Goal: Task Accomplishment & Management: Use online tool/utility

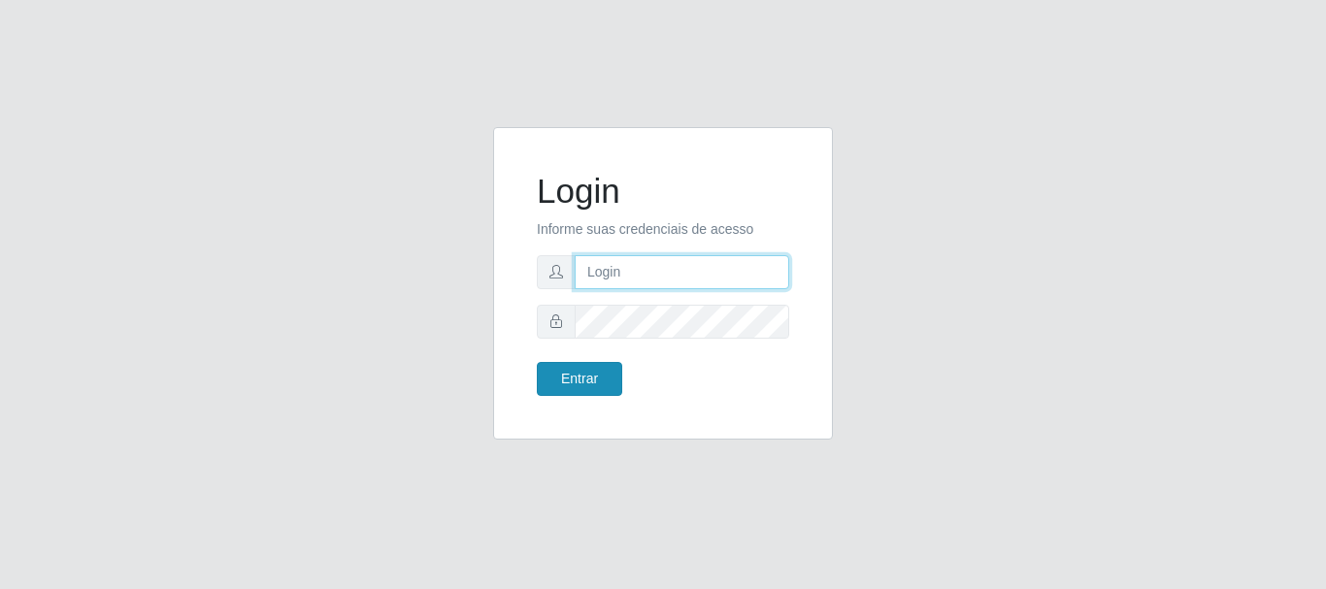
type input "[EMAIL_ADDRESS][DOMAIN_NAME]"
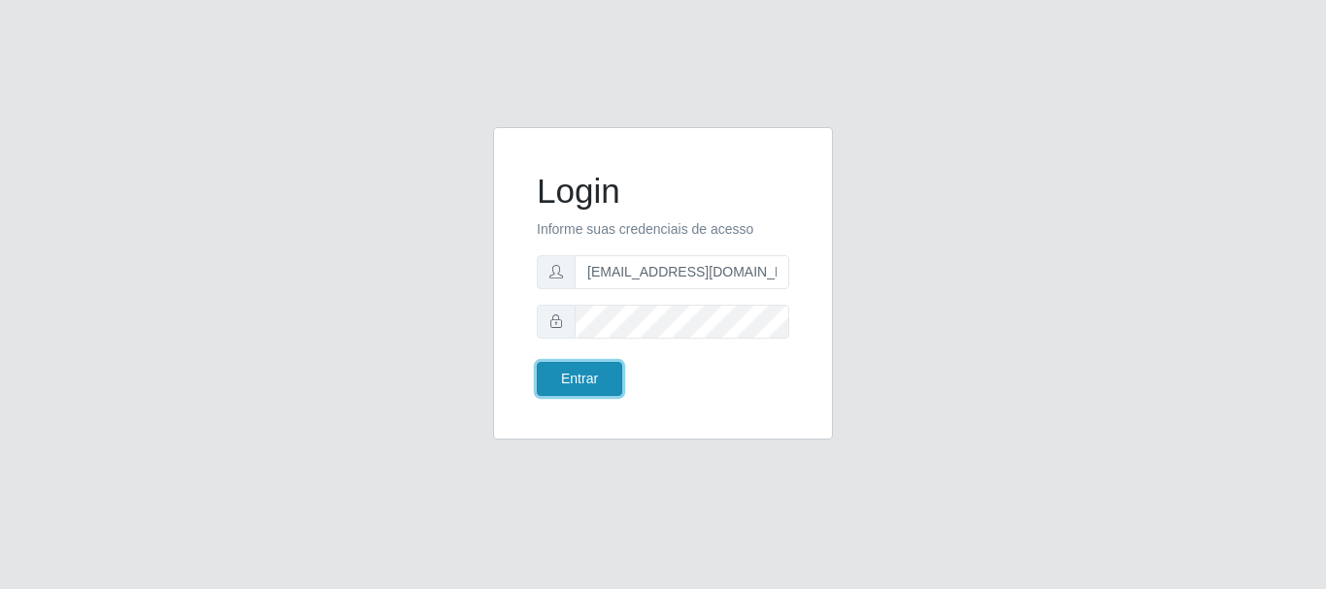
click at [605, 387] on button "Entrar" at bounding box center [579, 379] width 85 height 34
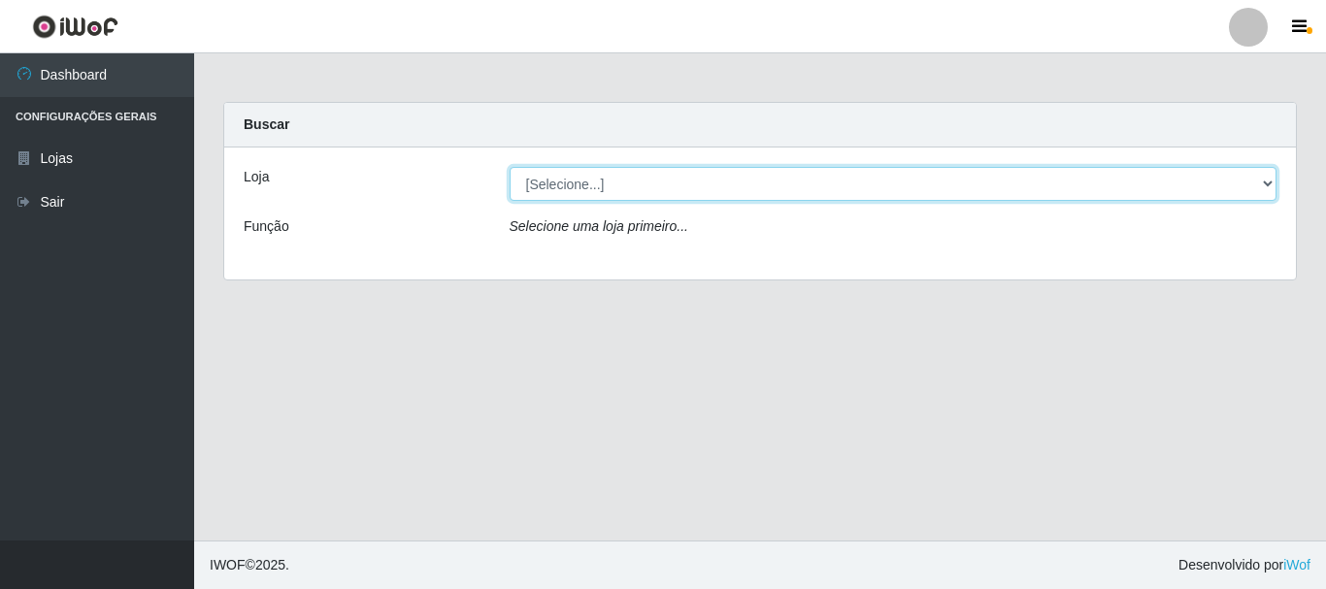
click at [1262, 188] on select "[Selecione...] Super Vilton" at bounding box center [893, 184] width 768 height 34
select select "379"
click at [509, 167] on select "[Selecione...] Super Vilton" at bounding box center [893, 184] width 768 height 34
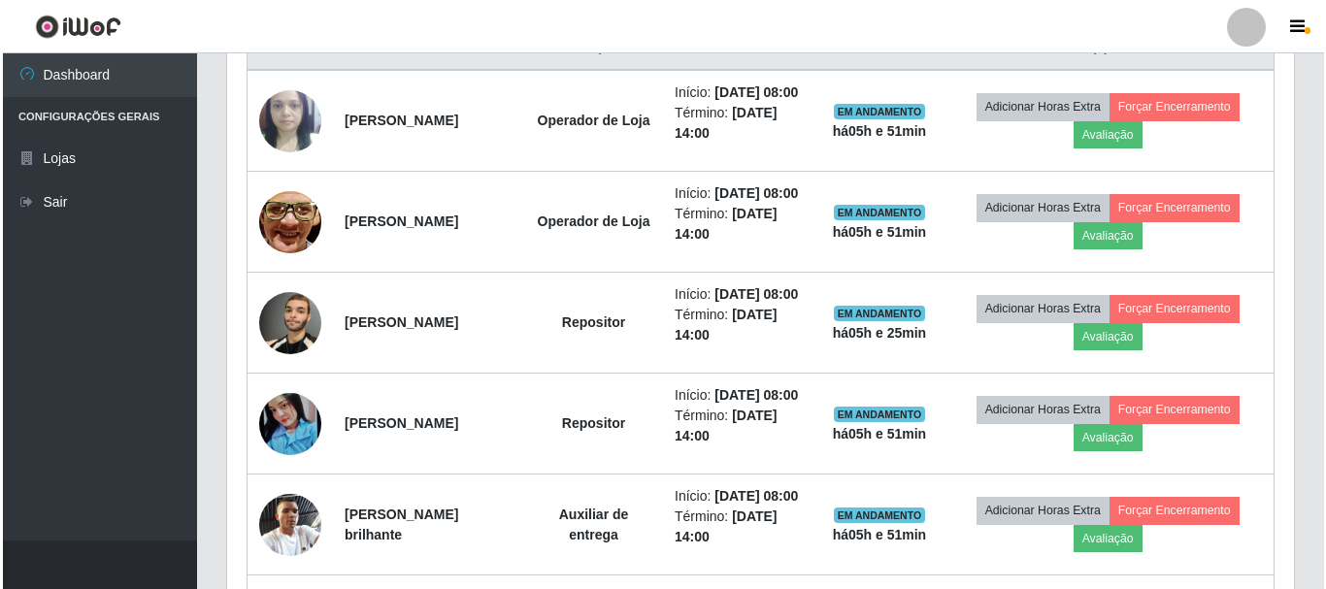
scroll to position [970, 0]
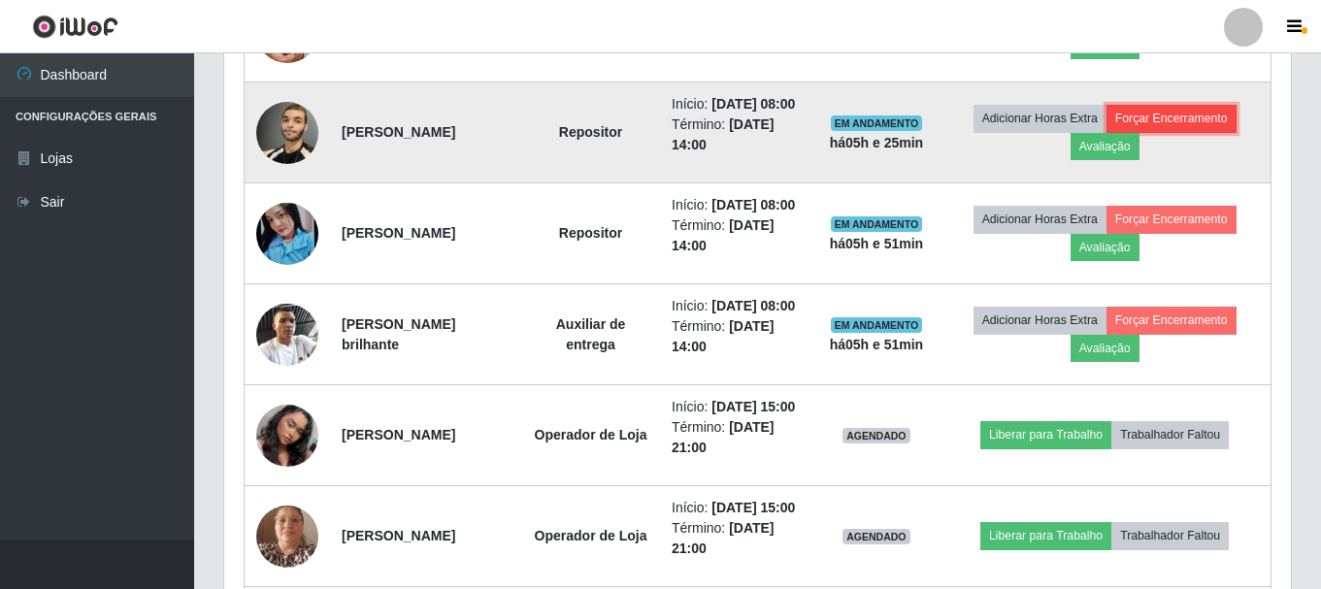
click at [1173, 132] on button "Forçar Encerramento" at bounding box center [1171, 118] width 130 height 27
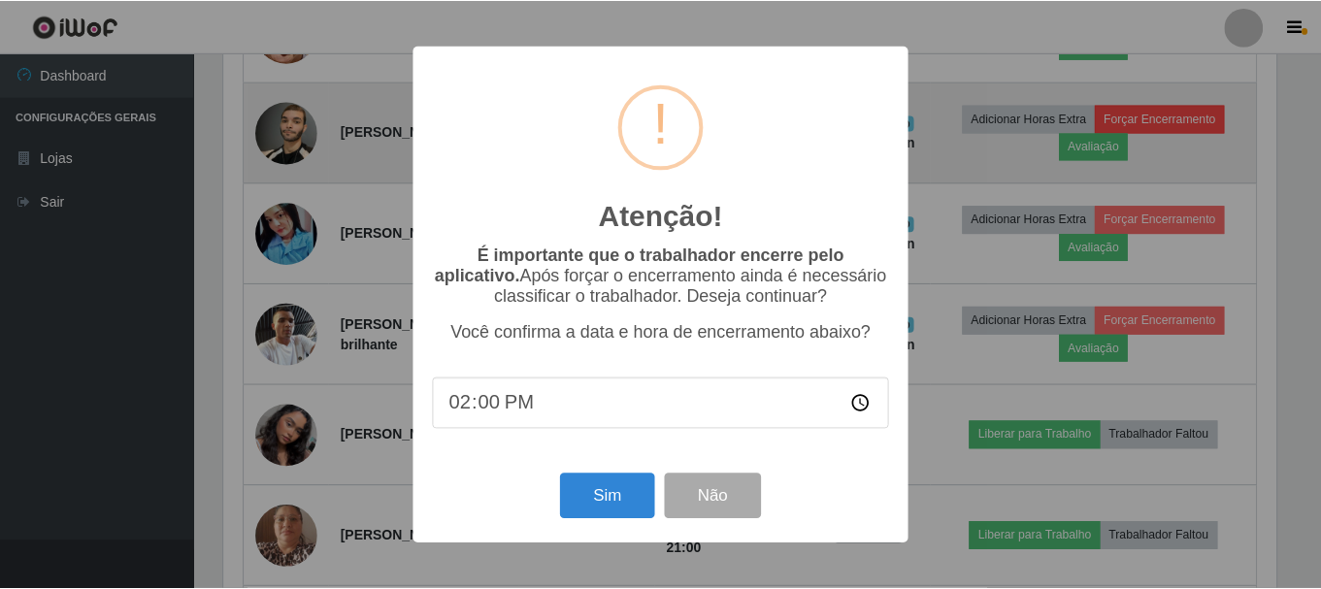
scroll to position [403, 1057]
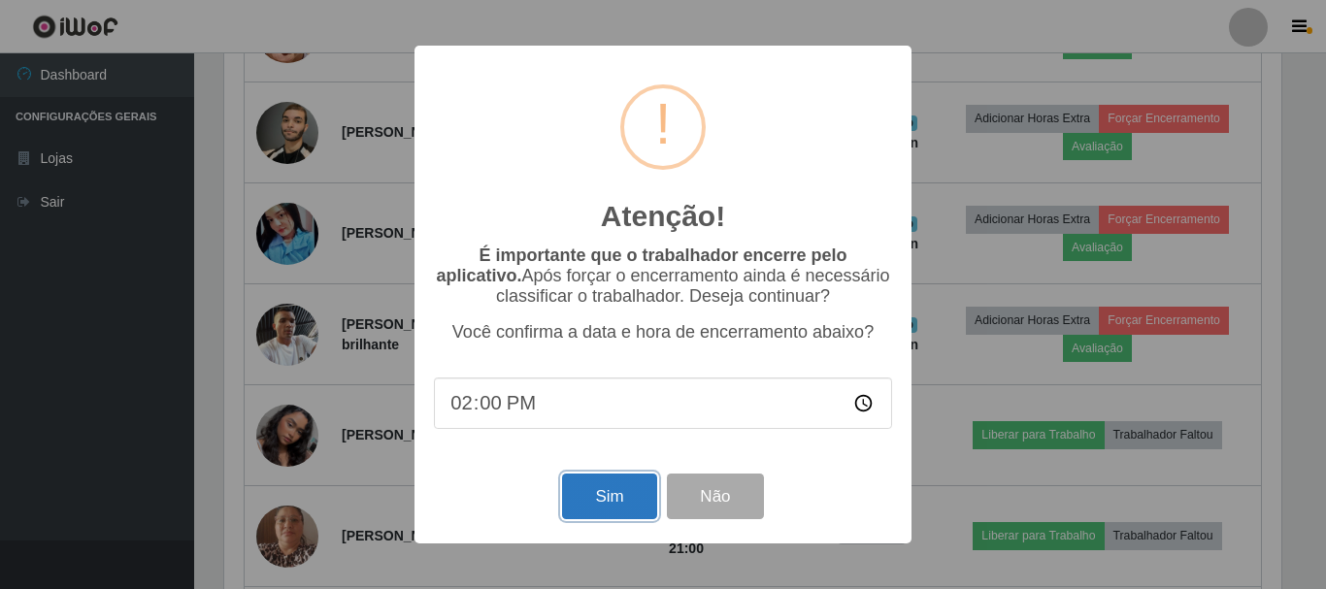
click at [596, 500] on button "Sim" at bounding box center [609, 497] width 94 height 46
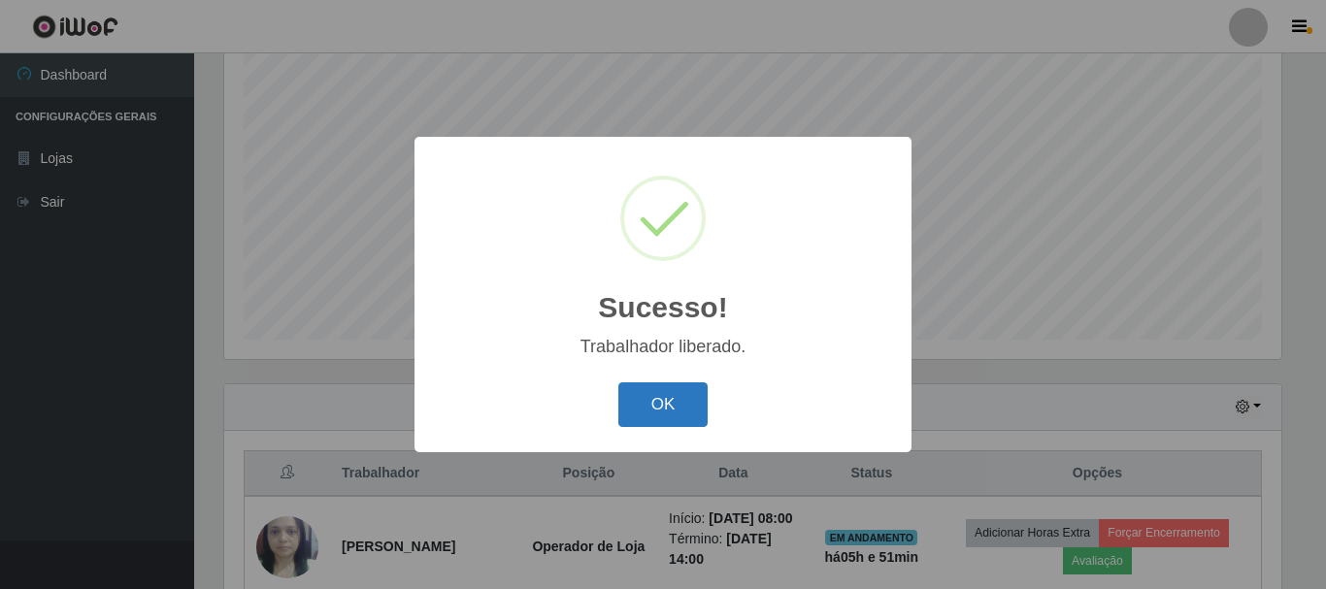
click at [675, 405] on button "OK" at bounding box center [663, 405] width 90 height 46
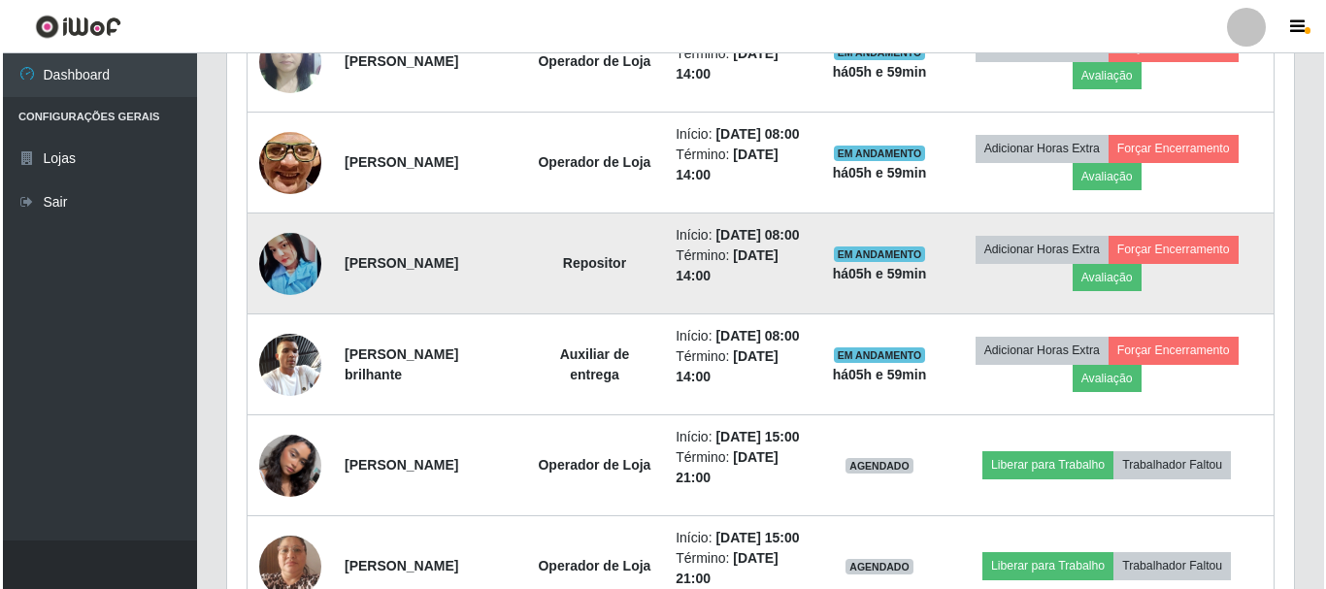
scroll to position [1033, 0]
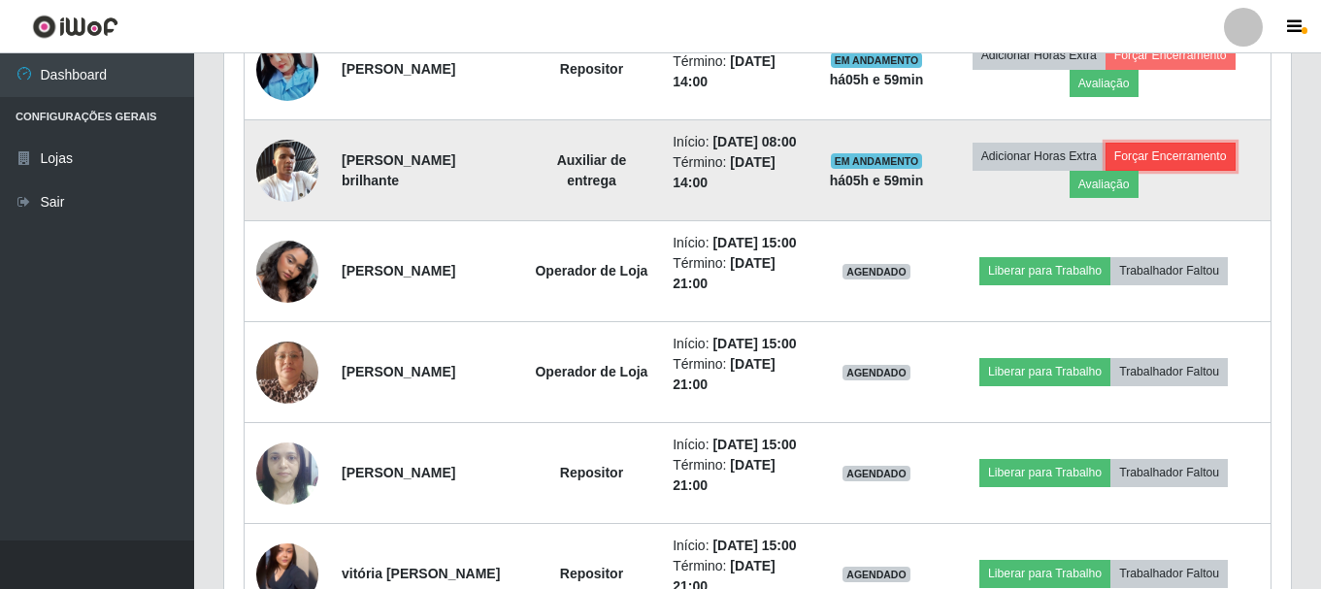
click at [1141, 170] on button "Forçar Encerramento" at bounding box center [1170, 156] width 130 height 27
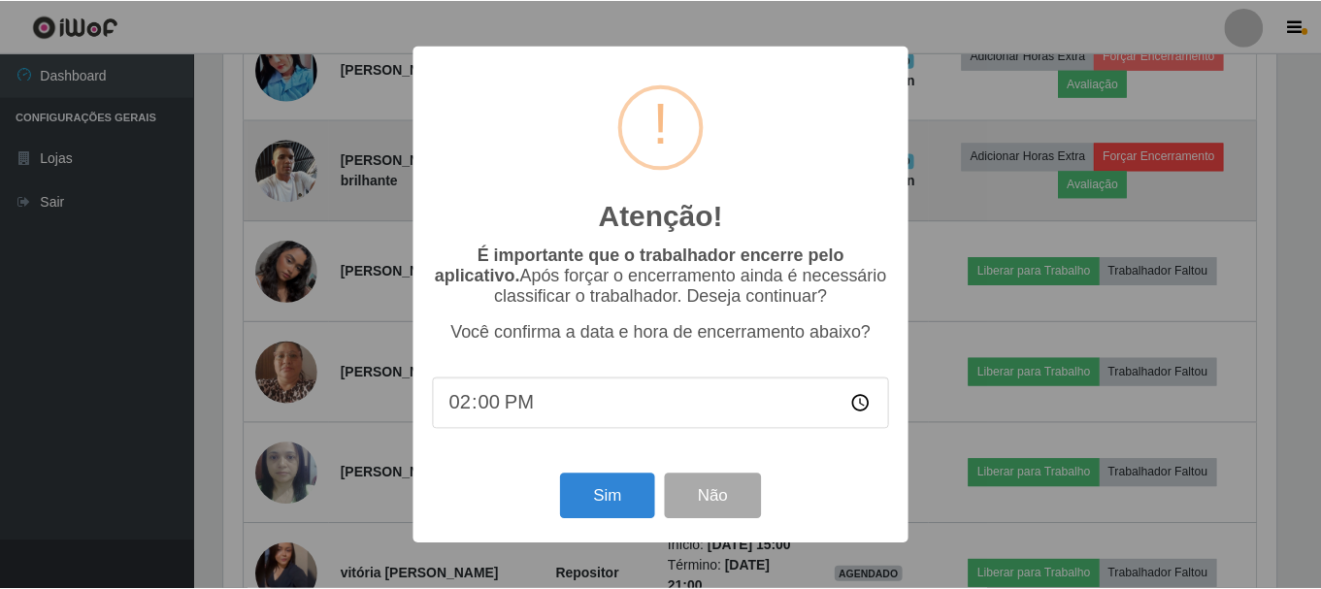
scroll to position [403, 1057]
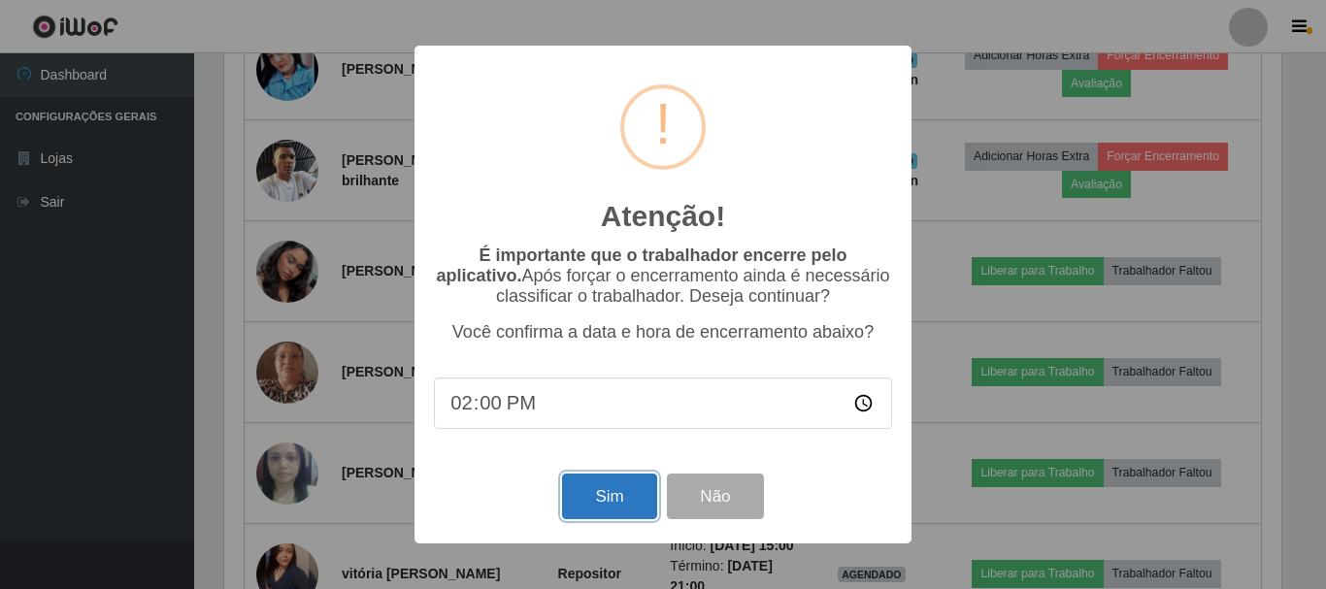
click at [584, 492] on button "Sim" at bounding box center [609, 497] width 94 height 46
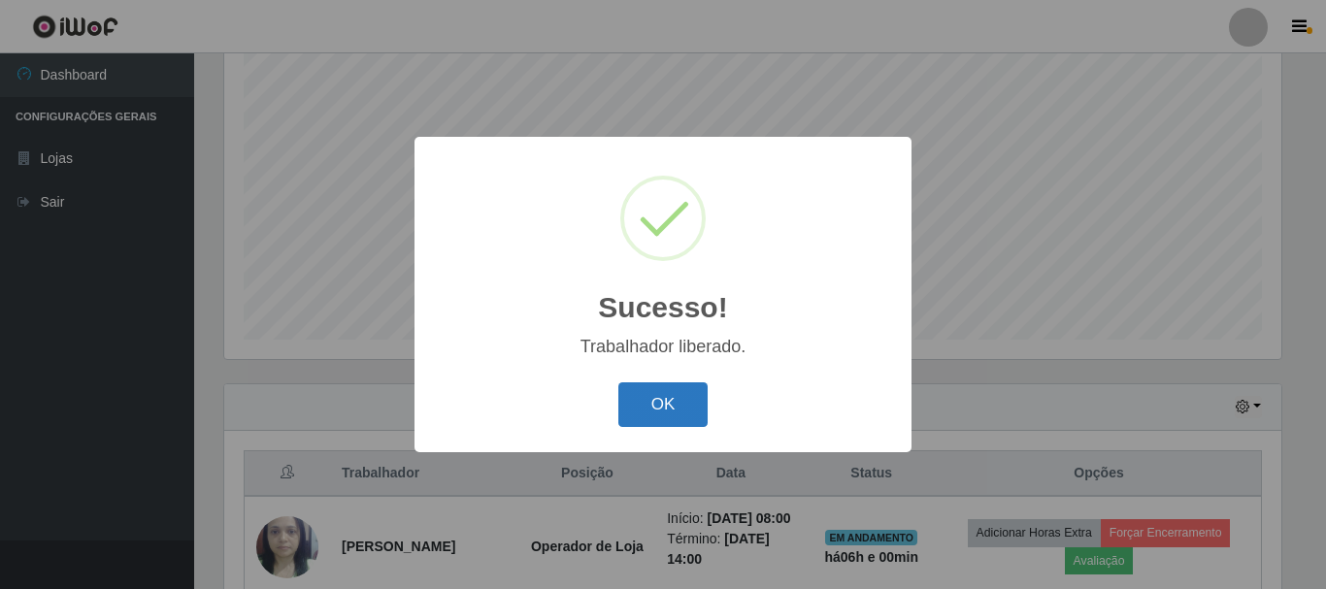
click at [652, 404] on button "OK" at bounding box center [663, 405] width 90 height 46
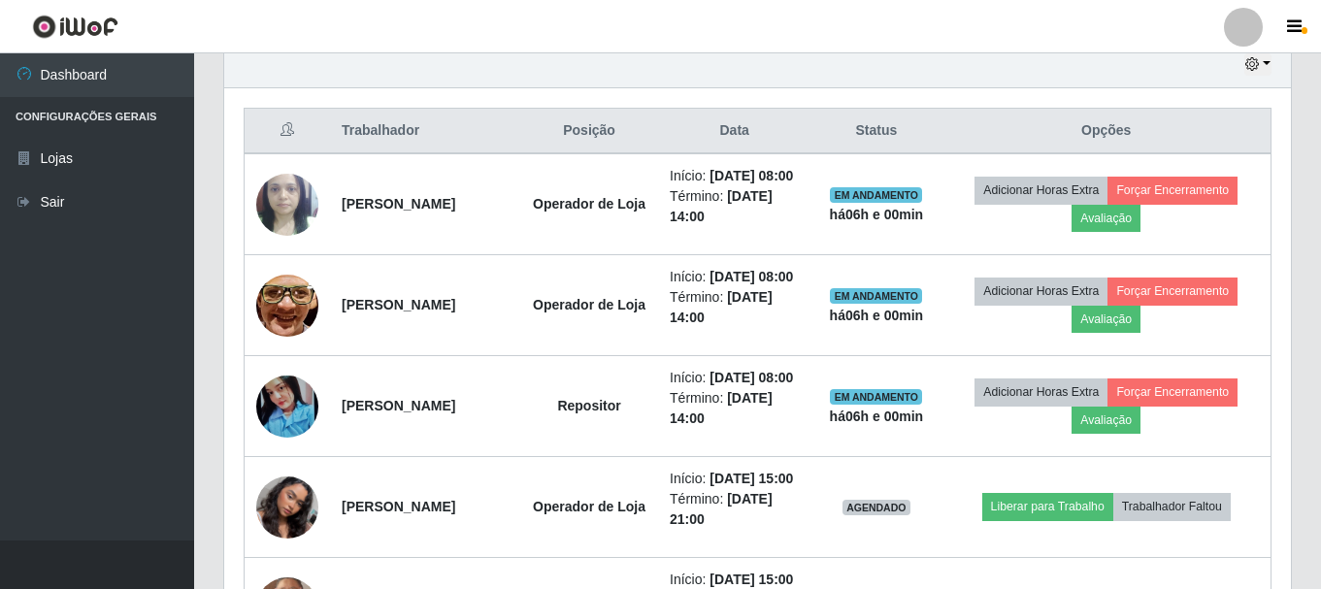
scroll to position [742, 0]
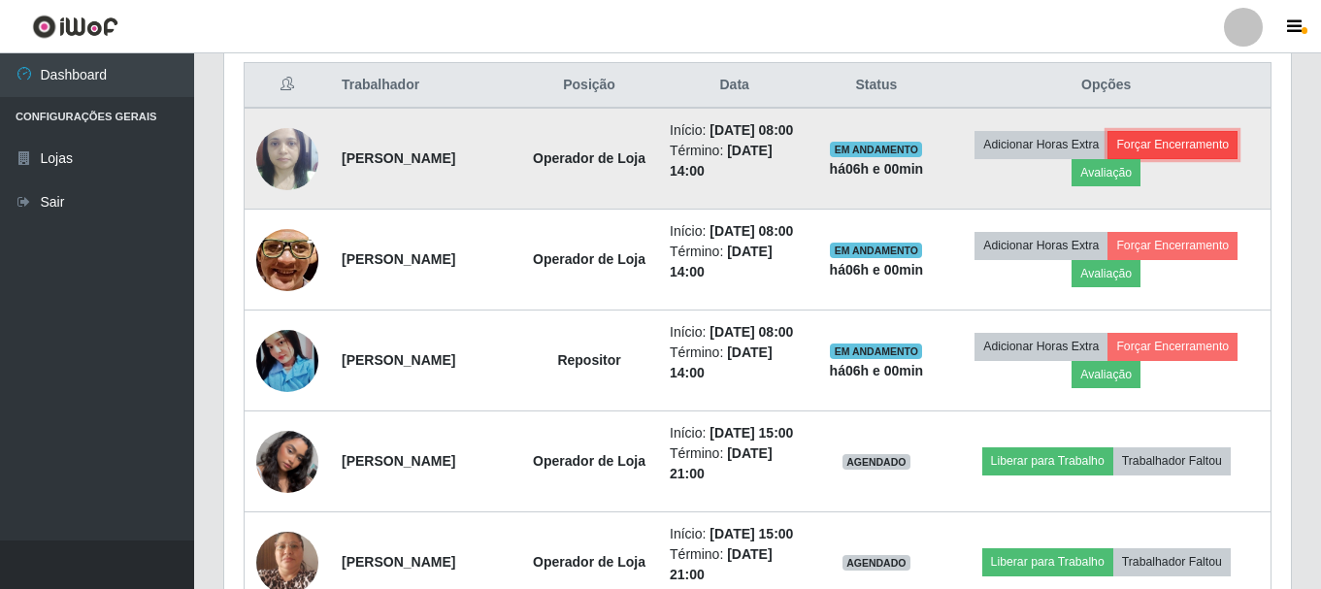
drag, startPoint x: 1203, startPoint y: 151, endPoint x: 1220, endPoint y: 148, distance: 16.8
click at [1220, 148] on button "Forçar Encerramento" at bounding box center [1172, 144] width 130 height 27
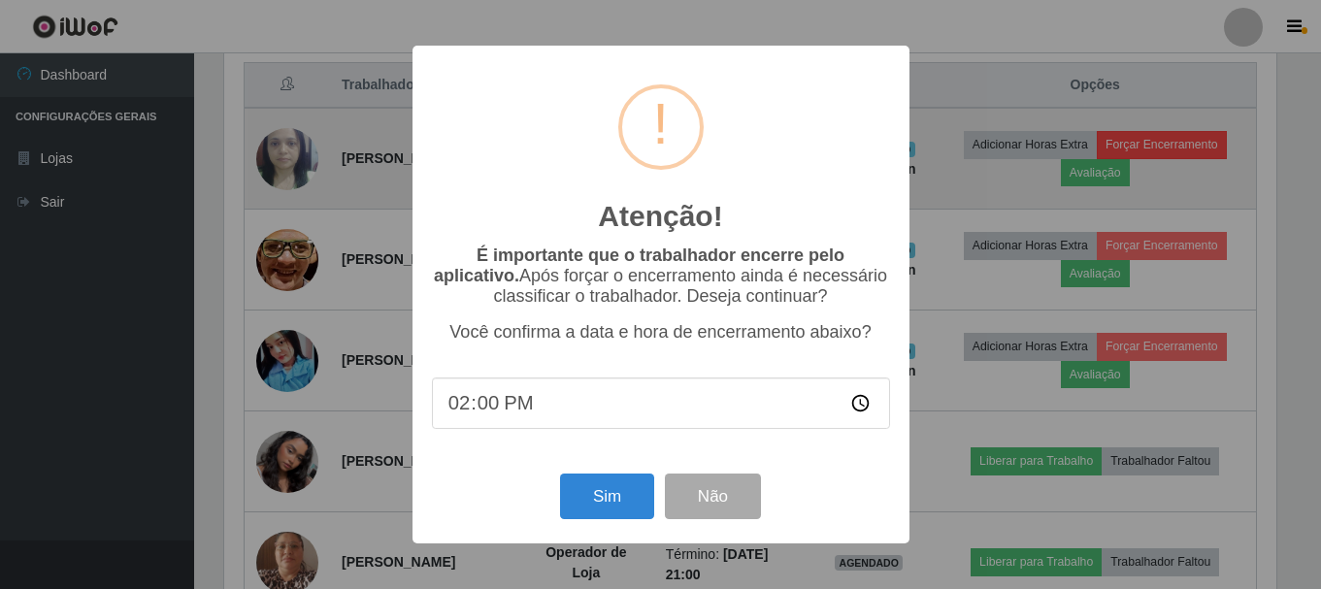
scroll to position [403, 1057]
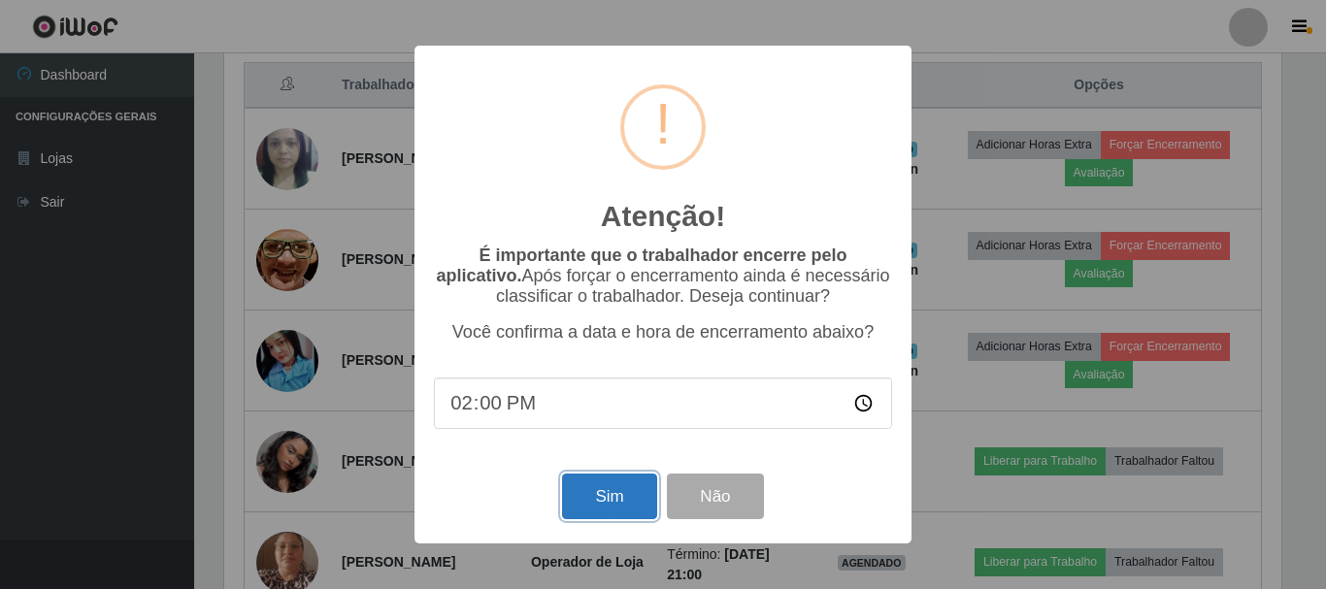
click at [621, 509] on button "Sim" at bounding box center [609, 497] width 94 height 46
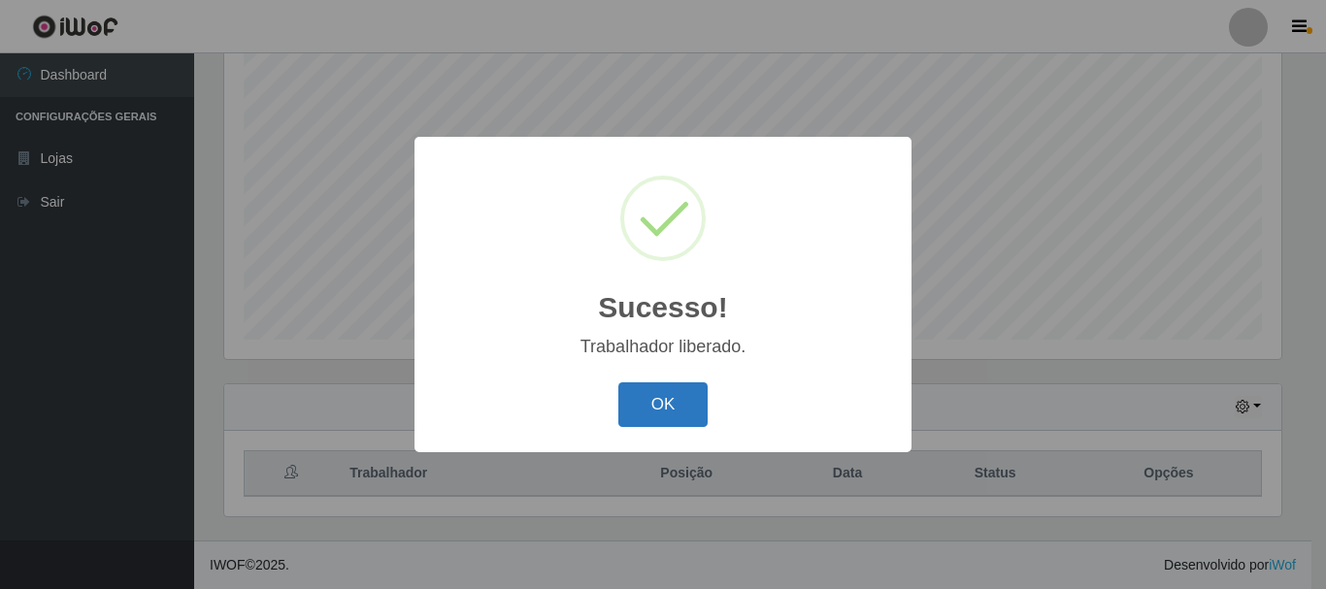
click at [643, 405] on button "OK" at bounding box center [663, 405] width 90 height 46
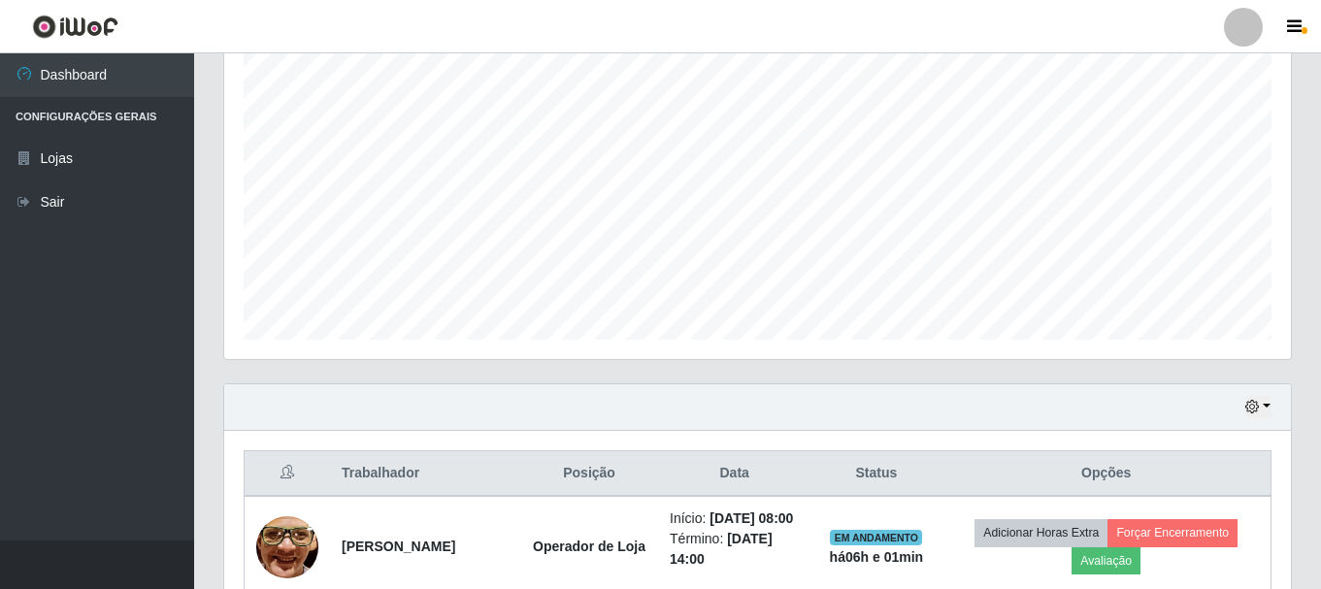
scroll to position [645, 0]
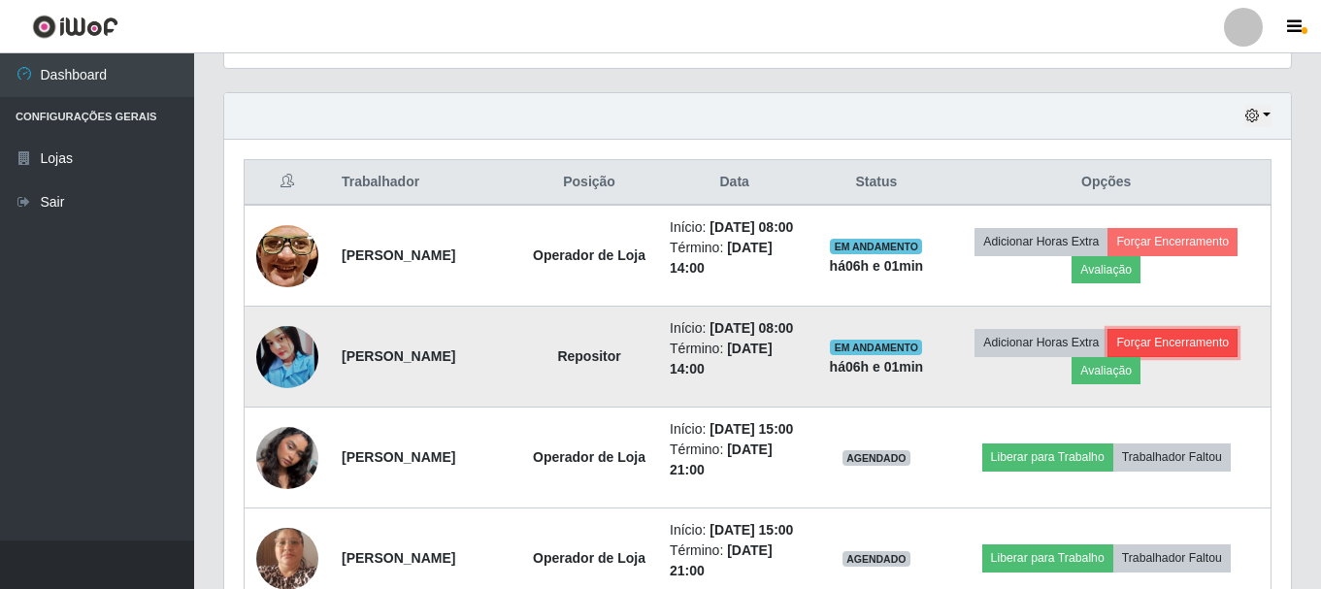
click at [1195, 356] on button "Forçar Encerramento" at bounding box center [1172, 342] width 130 height 27
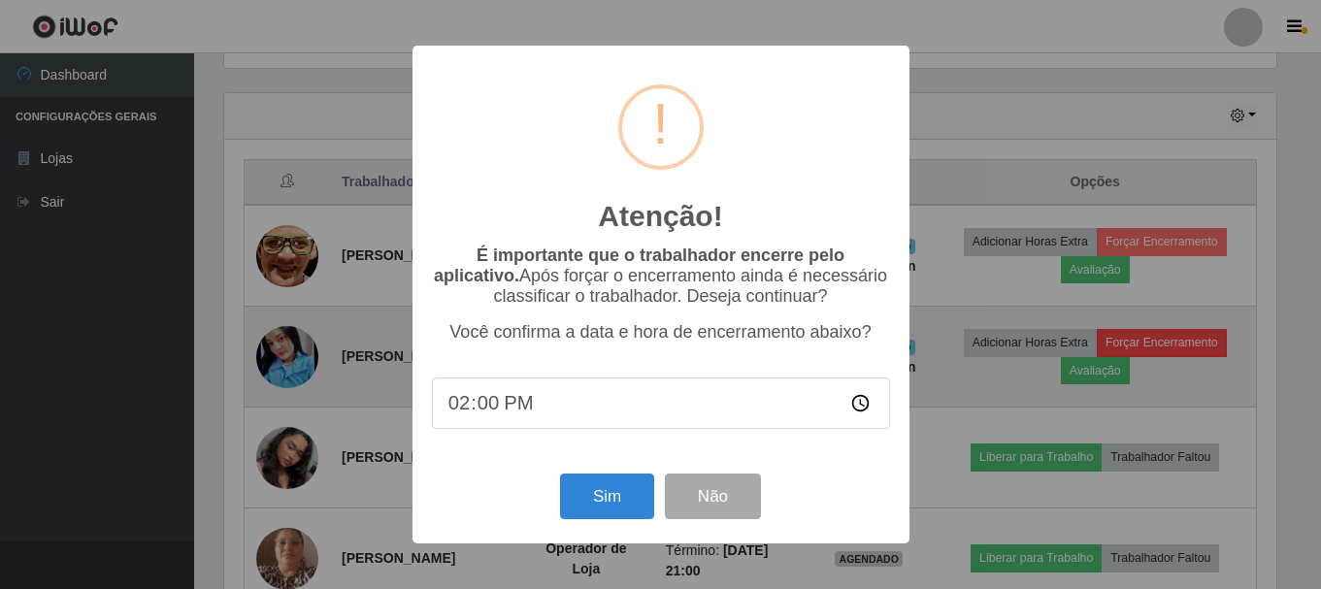
scroll to position [403, 1057]
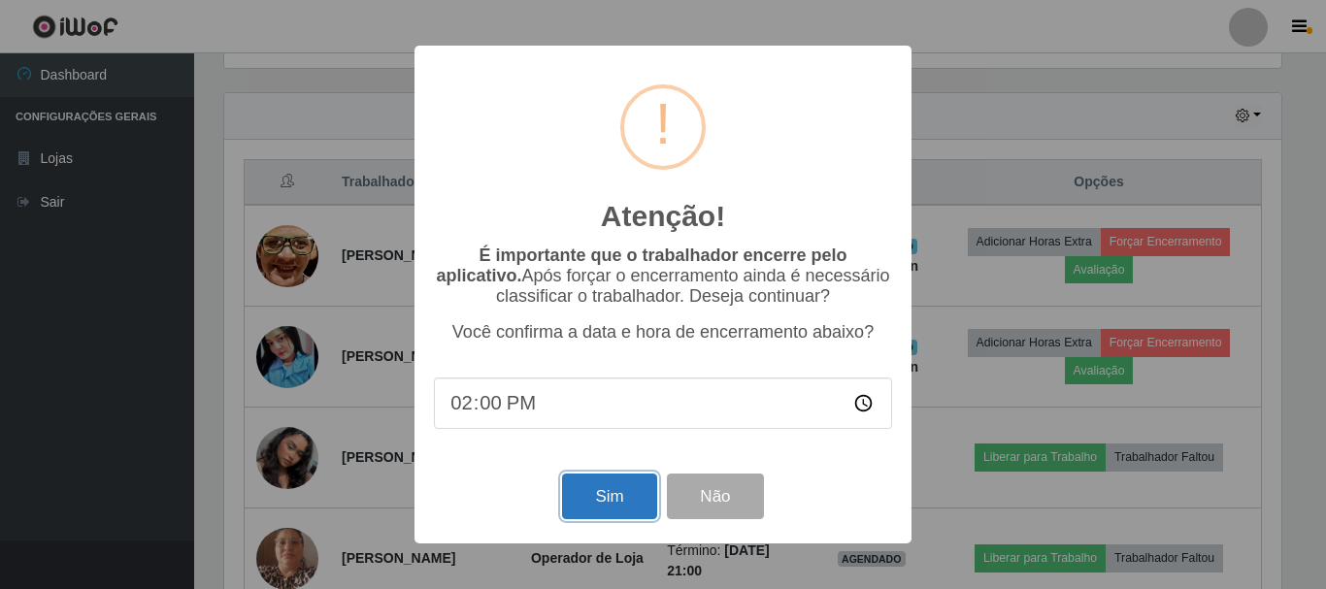
click at [607, 508] on button "Sim" at bounding box center [609, 497] width 94 height 46
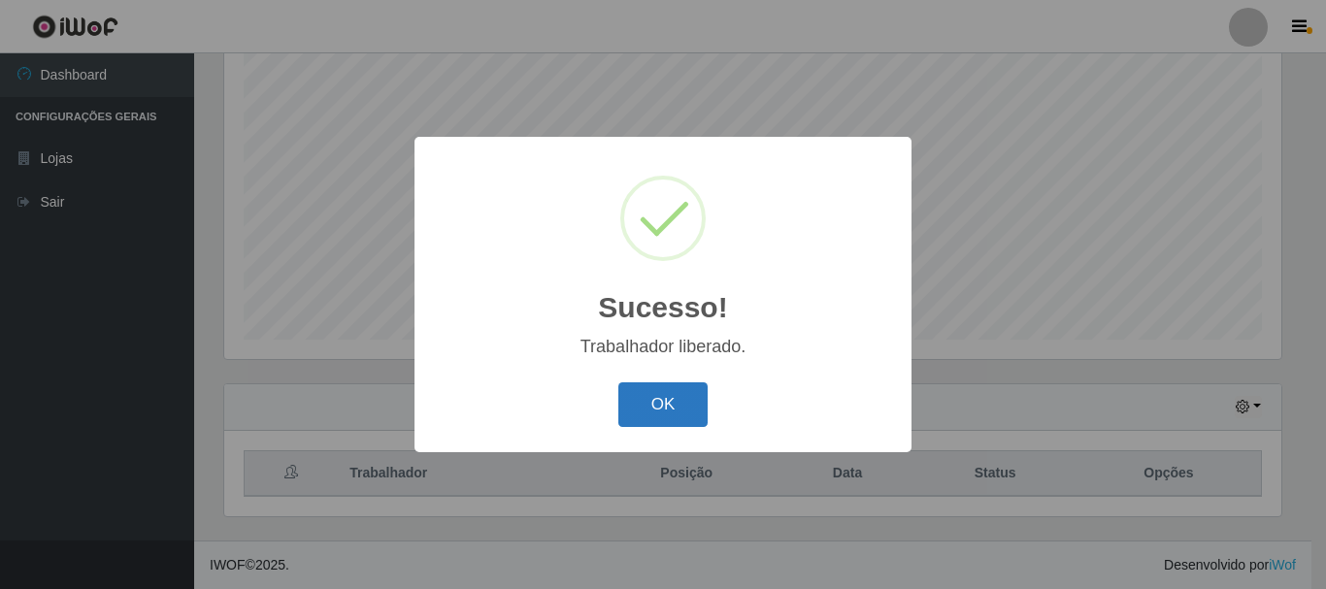
click at [663, 408] on button "OK" at bounding box center [663, 405] width 90 height 46
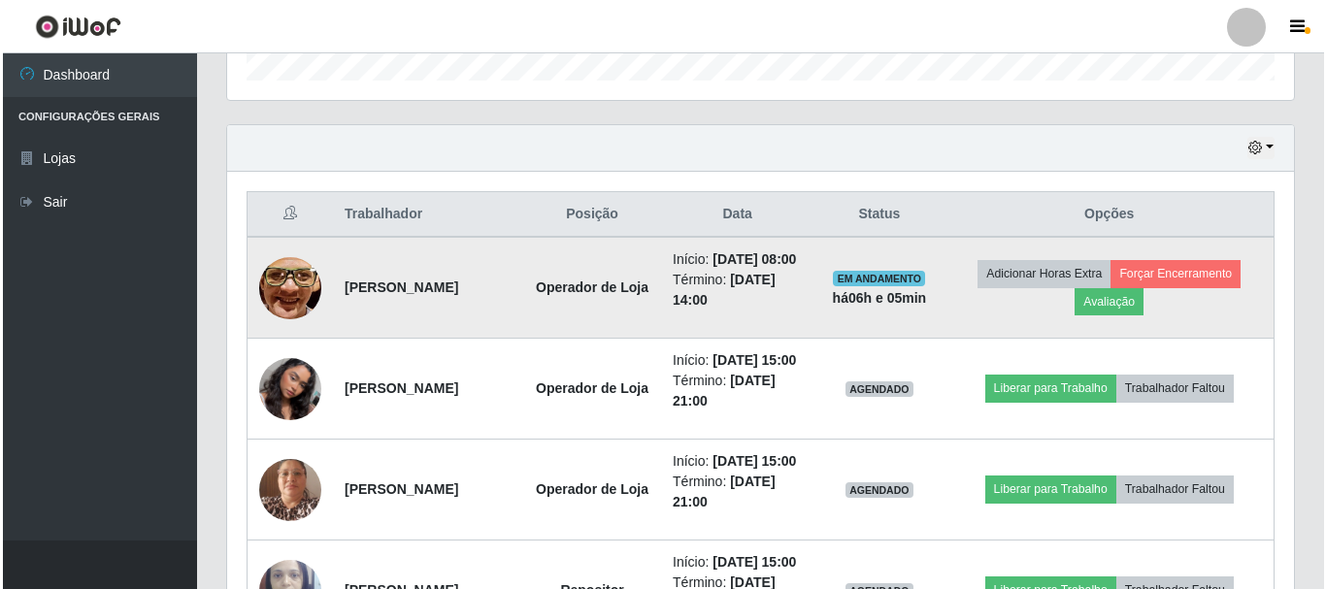
scroll to position [645, 0]
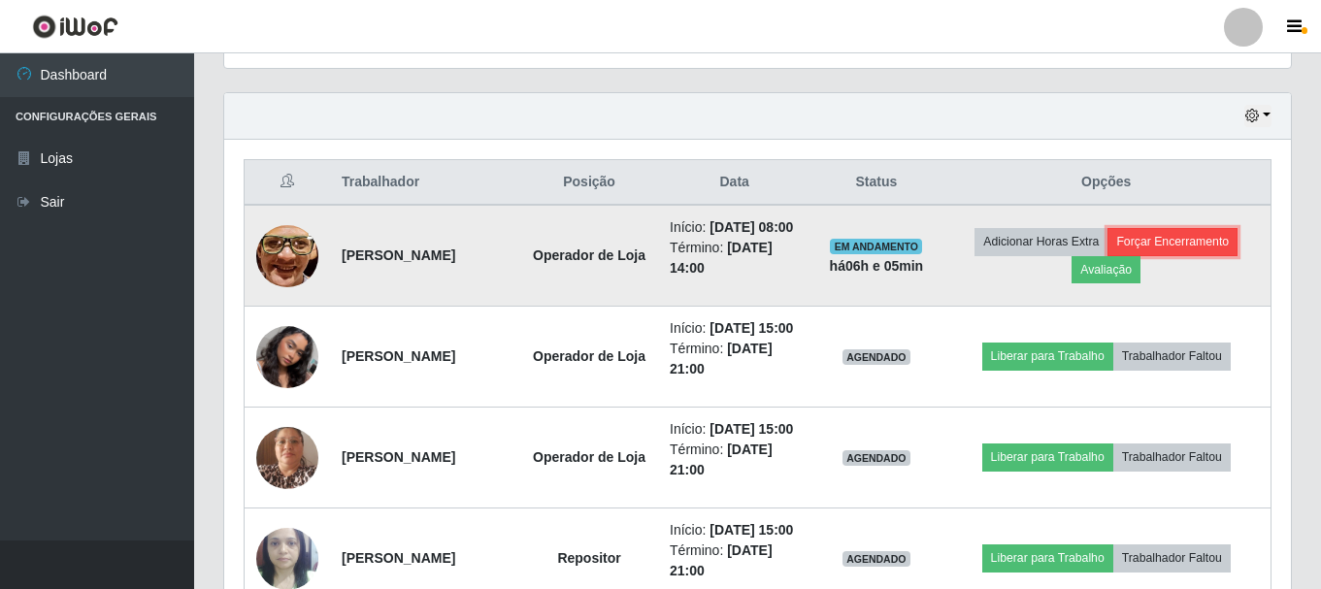
click at [1193, 253] on button "Forçar Encerramento" at bounding box center [1172, 241] width 130 height 27
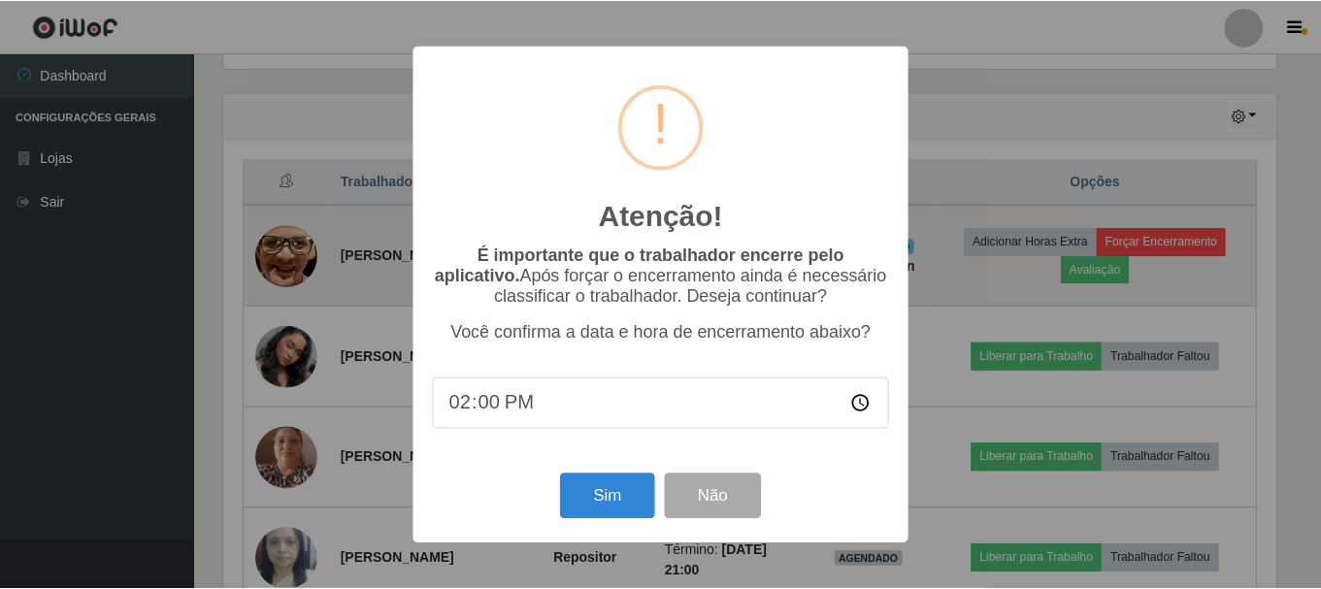
scroll to position [403, 1057]
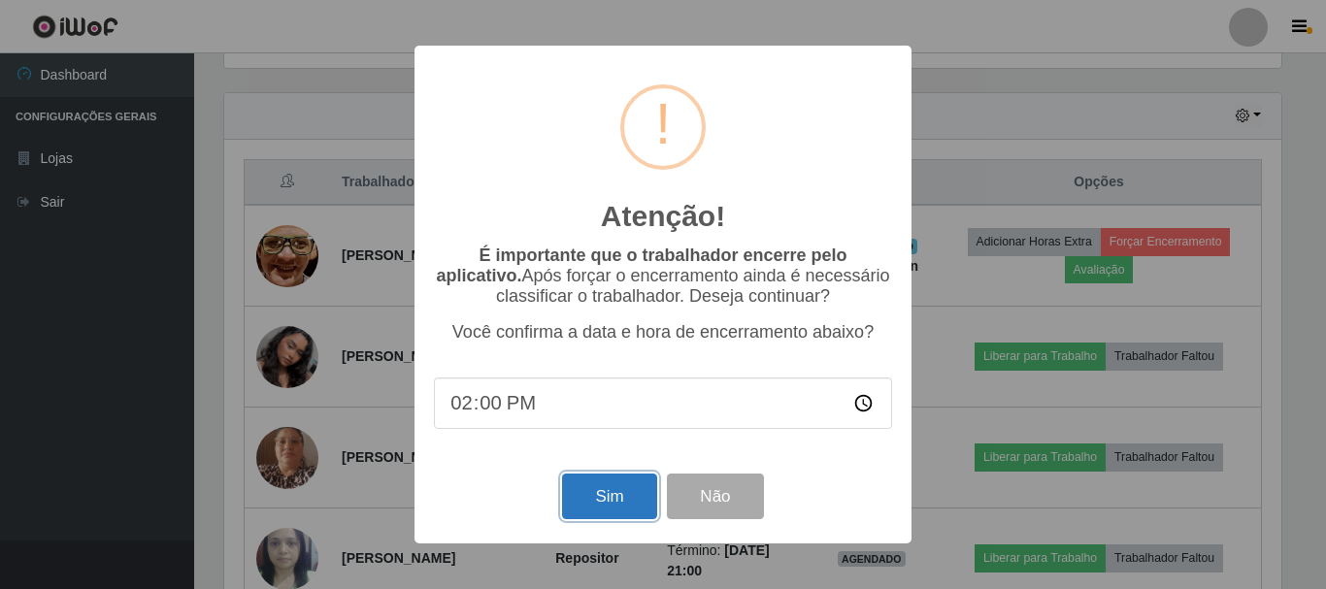
click at [606, 503] on button "Sim" at bounding box center [609, 497] width 94 height 46
